Goal: Task Accomplishment & Management: Manage account settings

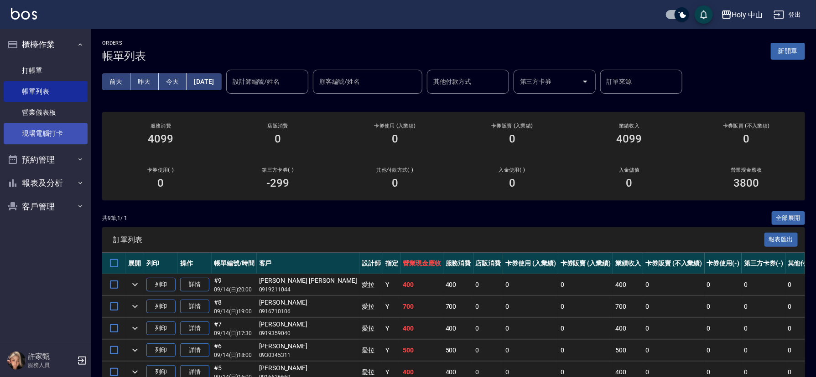
click at [56, 131] on link "現場電腦打卡" at bounding box center [46, 133] width 84 height 21
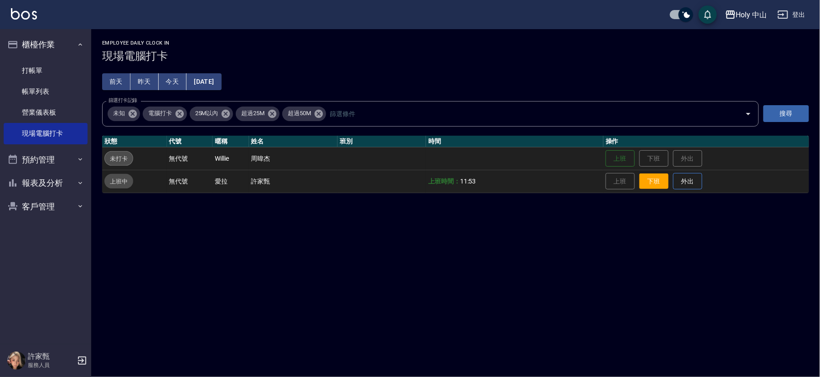
click at [649, 177] on button "下班" at bounding box center [653, 182] width 29 height 16
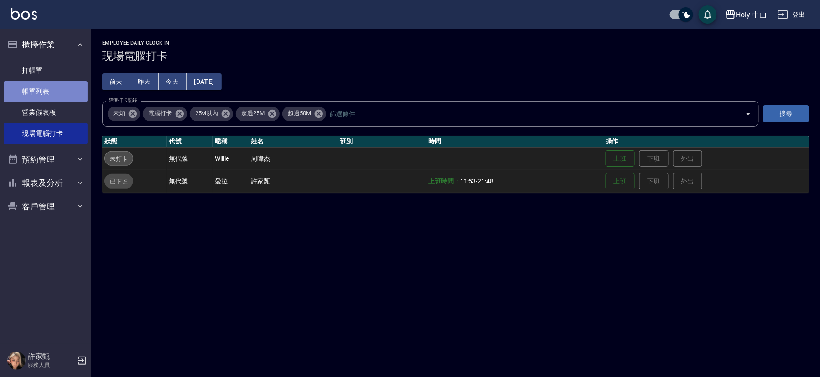
click at [54, 90] on link "帳單列表" at bounding box center [46, 91] width 84 height 21
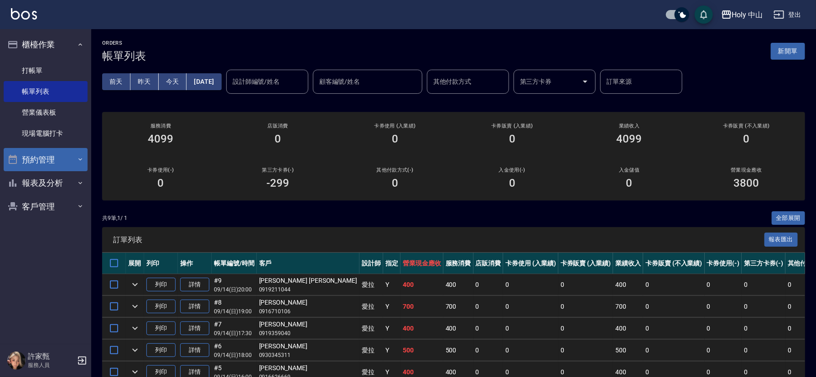
click at [60, 161] on button "預約管理" at bounding box center [46, 160] width 84 height 24
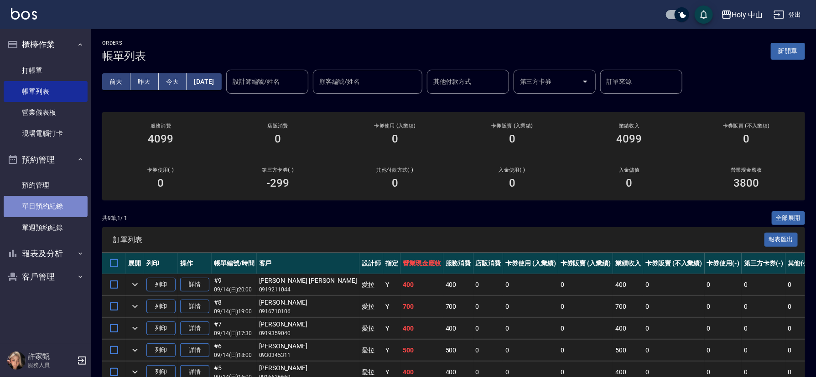
click at [56, 203] on link "單日預約紀錄" at bounding box center [46, 206] width 84 height 21
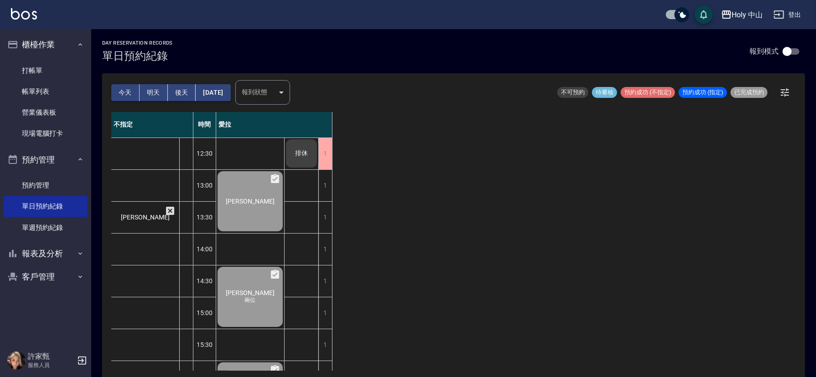
click at [230, 94] on button "[DATE]" at bounding box center [213, 92] width 35 height 17
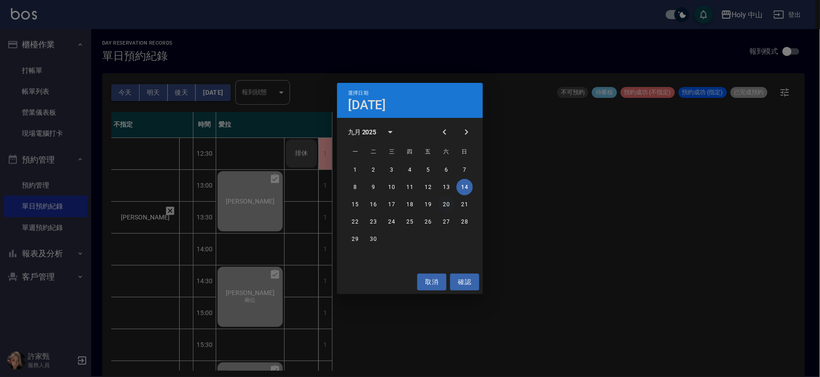
click at [447, 206] on button "20" at bounding box center [446, 204] width 16 height 16
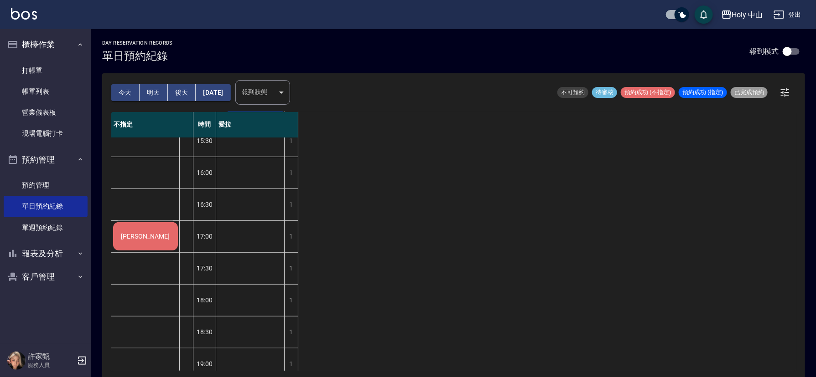
scroll to position [205, 0]
click at [147, 239] on span "[PERSON_NAME]" at bounding box center [145, 235] width 52 height 7
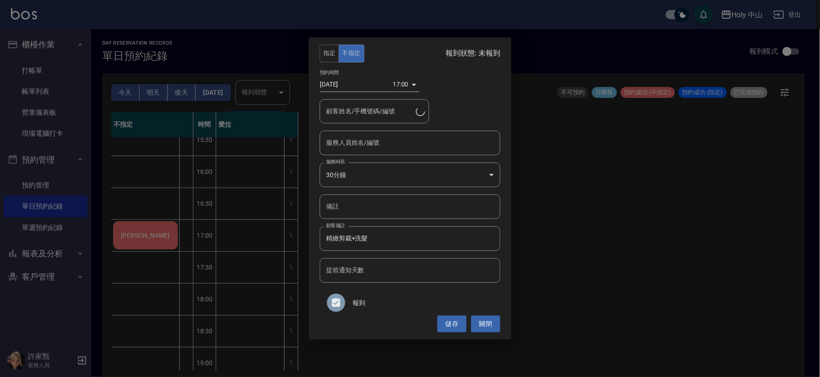
type input "[PERSON_NAME]/0972821250"
click at [376, 143] on input "服務人員姓名/編號" at bounding box center [410, 143] width 172 height 16
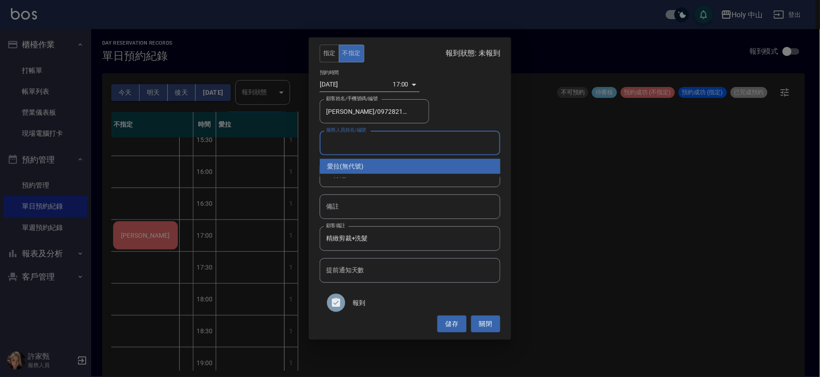
click at [364, 165] on div "愛拉 (無代號)" at bounding box center [410, 166] width 181 height 15
type input "愛拉(無代號)"
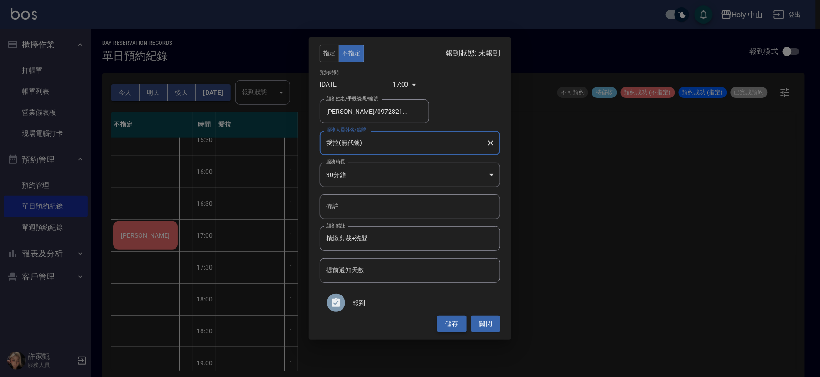
click at [457, 322] on button "儲存" at bounding box center [451, 324] width 29 height 17
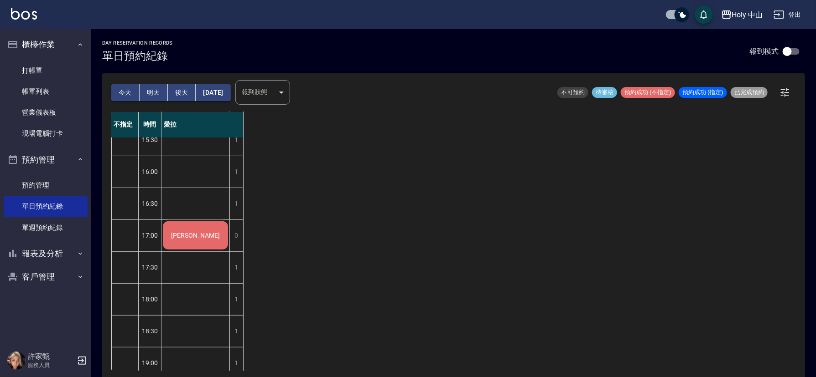
click at [116, 93] on button "今天" at bounding box center [125, 92] width 28 height 17
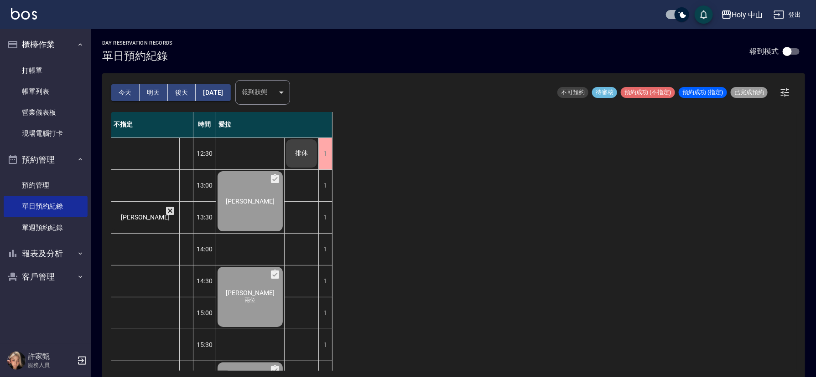
click at [155, 91] on button "明天" at bounding box center [154, 92] width 28 height 17
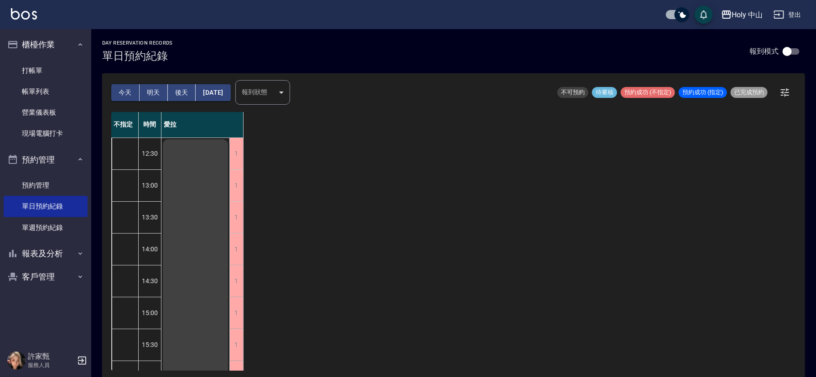
click at [185, 92] on button "後天" at bounding box center [182, 92] width 28 height 17
